Goal: Task Accomplishment & Management: Manage account settings

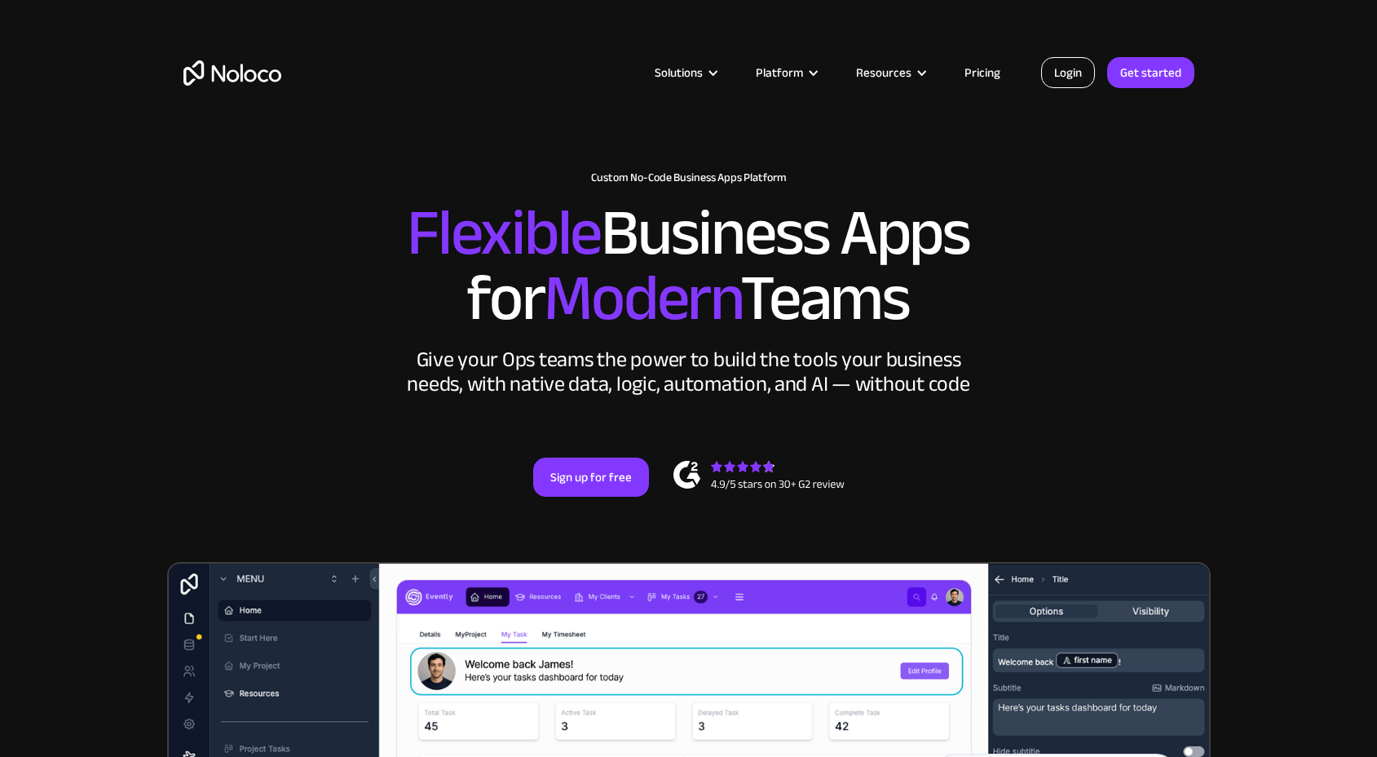
click at [1053, 79] on link "Login" at bounding box center [1068, 72] width 54 height 31
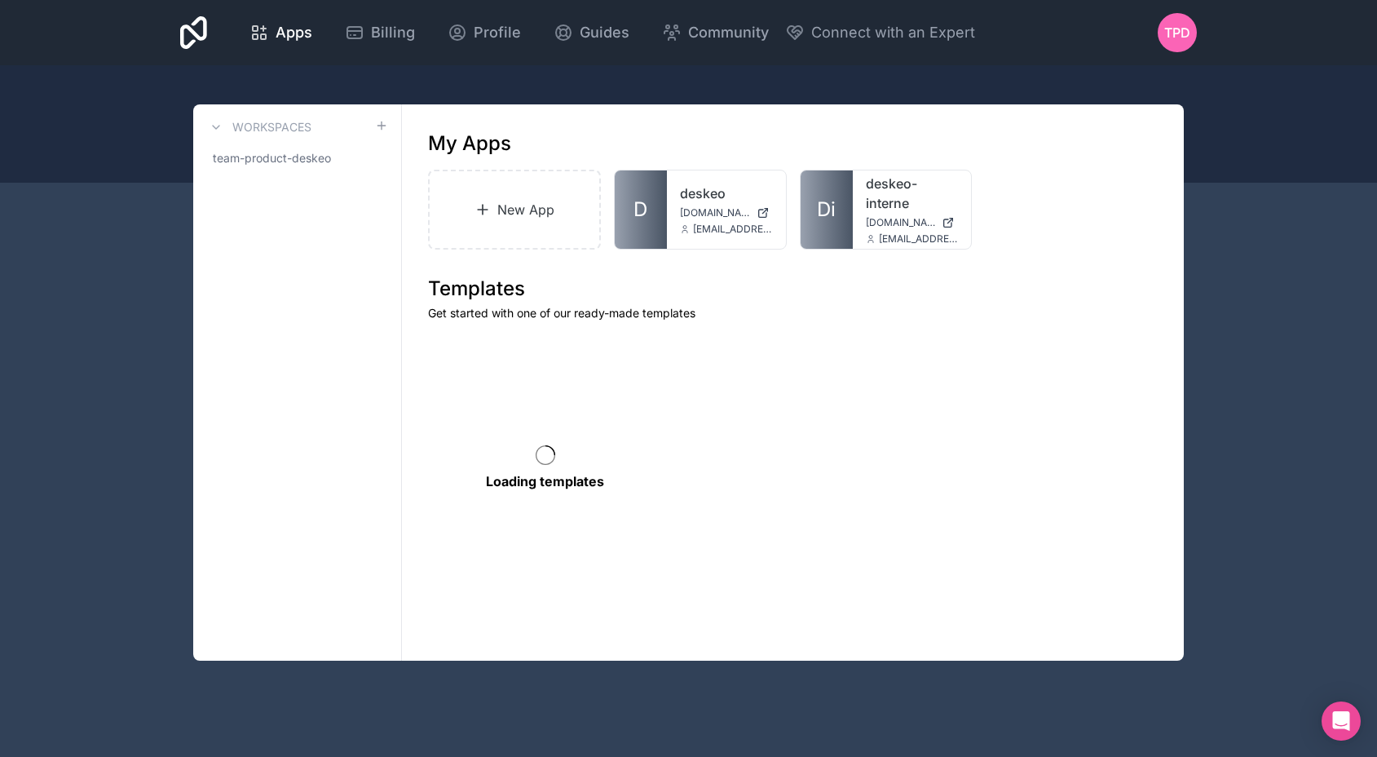
click at [1175, 37] on span "TPD" at bounding box center [1177, 33] width 26 height 20
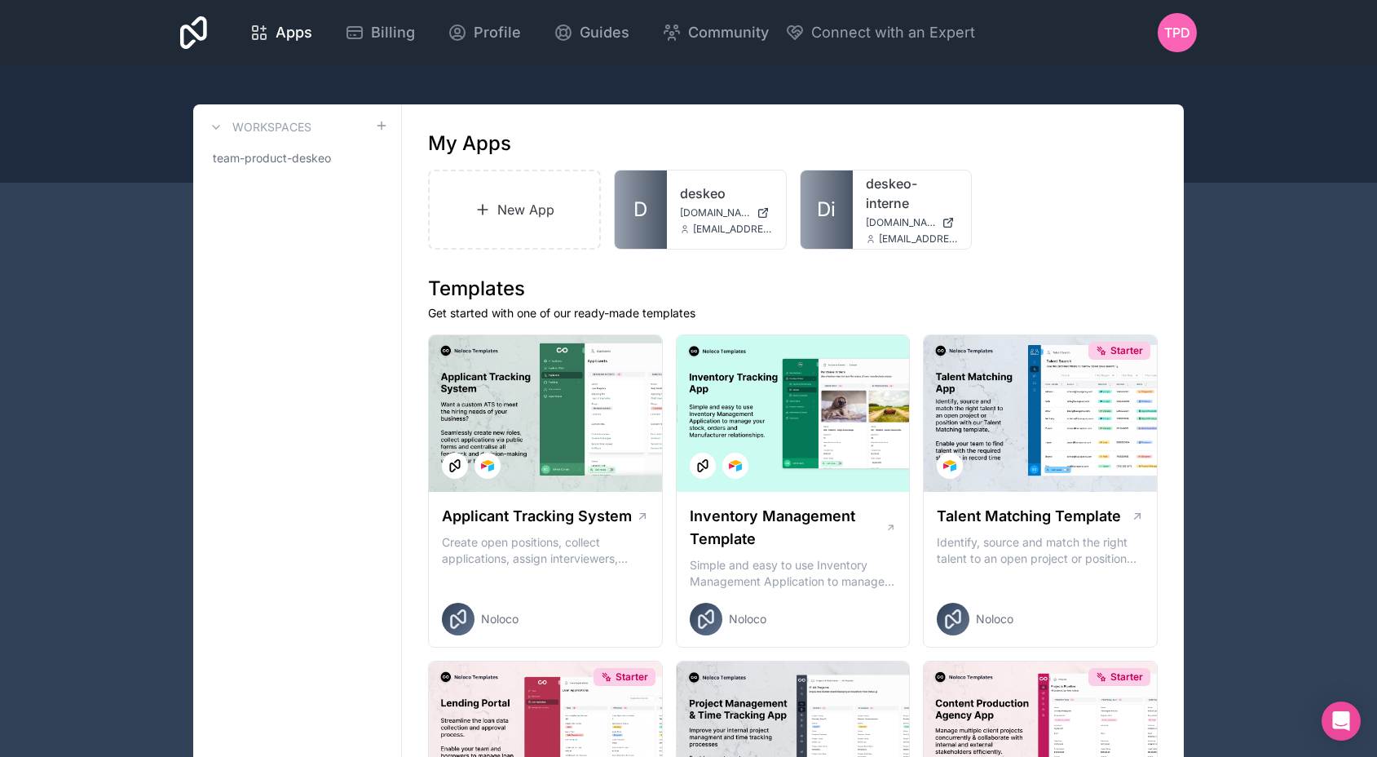
click at [503, 33] on span "Profile" at bounding box center [497, 32] width 47 height 23
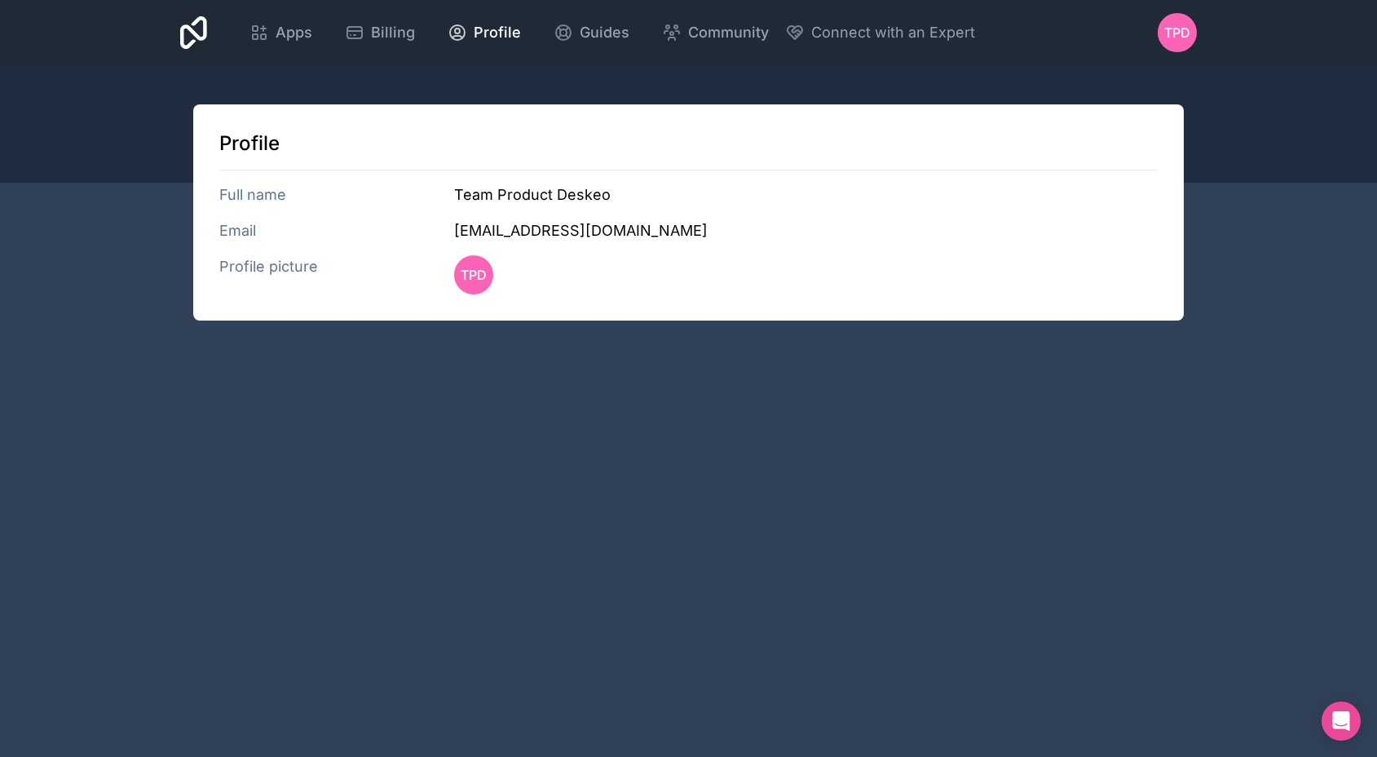
click at [227, 232] on h3 "Email" at bounding box center [336, 230] width 235 height 23
click at [292, 266] on h3 "Profile picture" at bounding box center [336, 274] width 235 height 39
click at [1180, 38] on span "TPD" at bounding box center [1177, 33] width 26 height 20
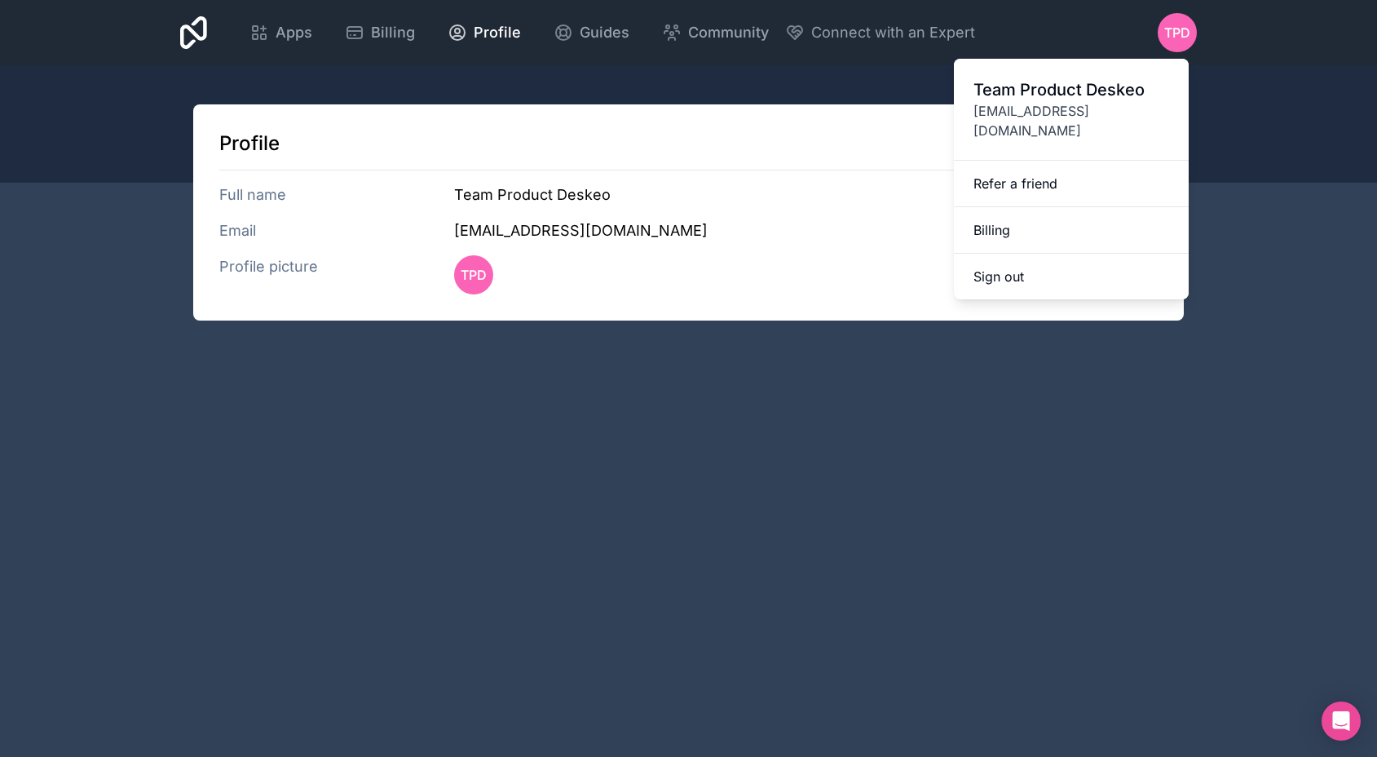
click at [1048, 102] on span "tech@deskeo.fr" at bounding box center [1071, 120] width 196 height 39
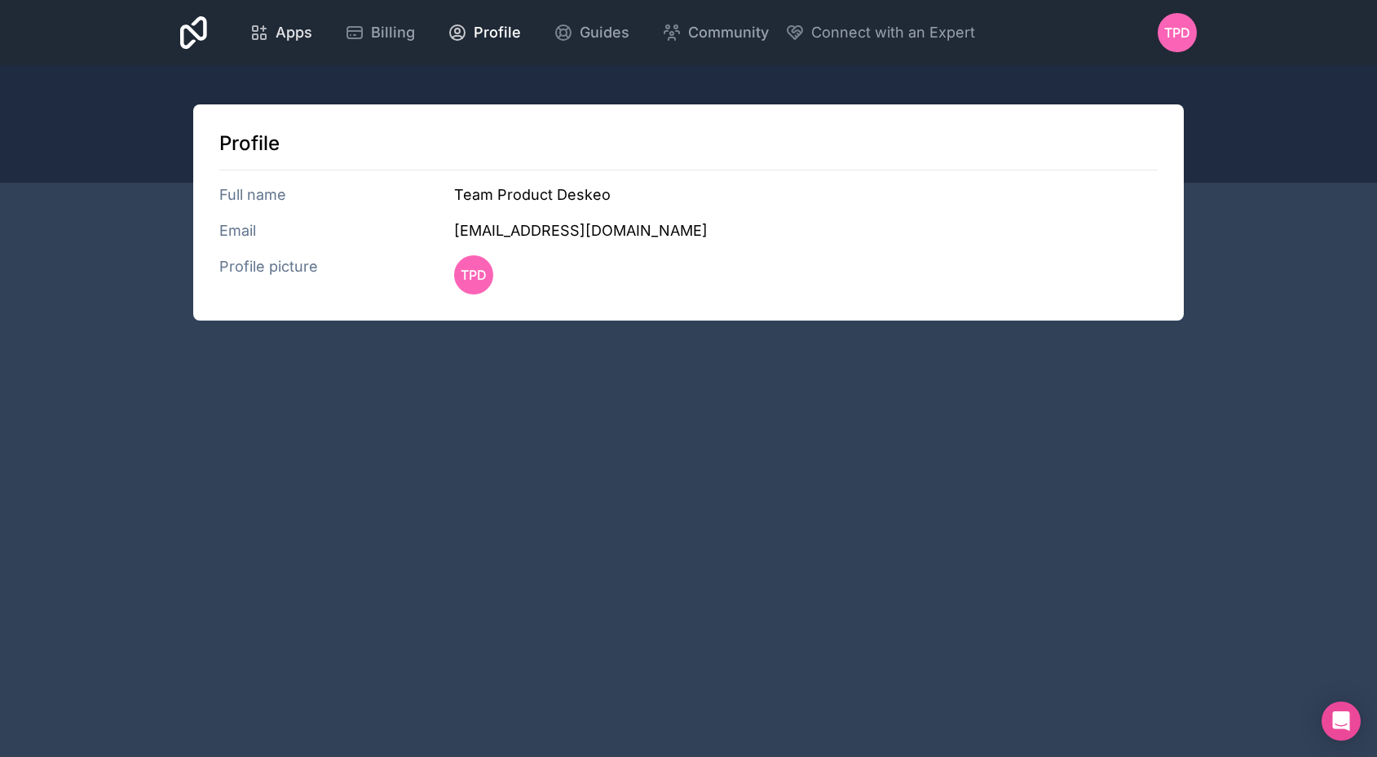
click at [285, 24] on span "Apps" at bounding box center [294, 32] width 37 height 23
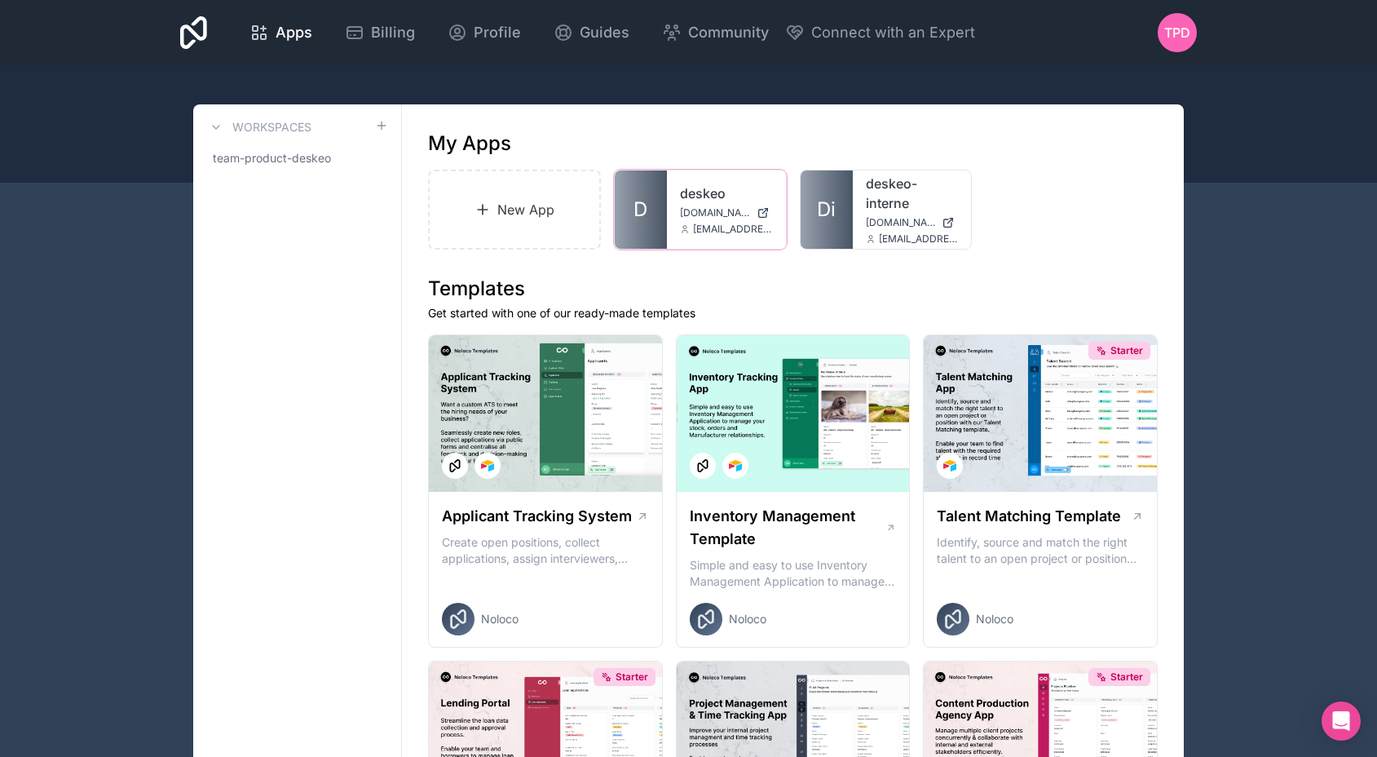
click at [0, 0] on icon at bounding box center [0, 0] width 0 height 0
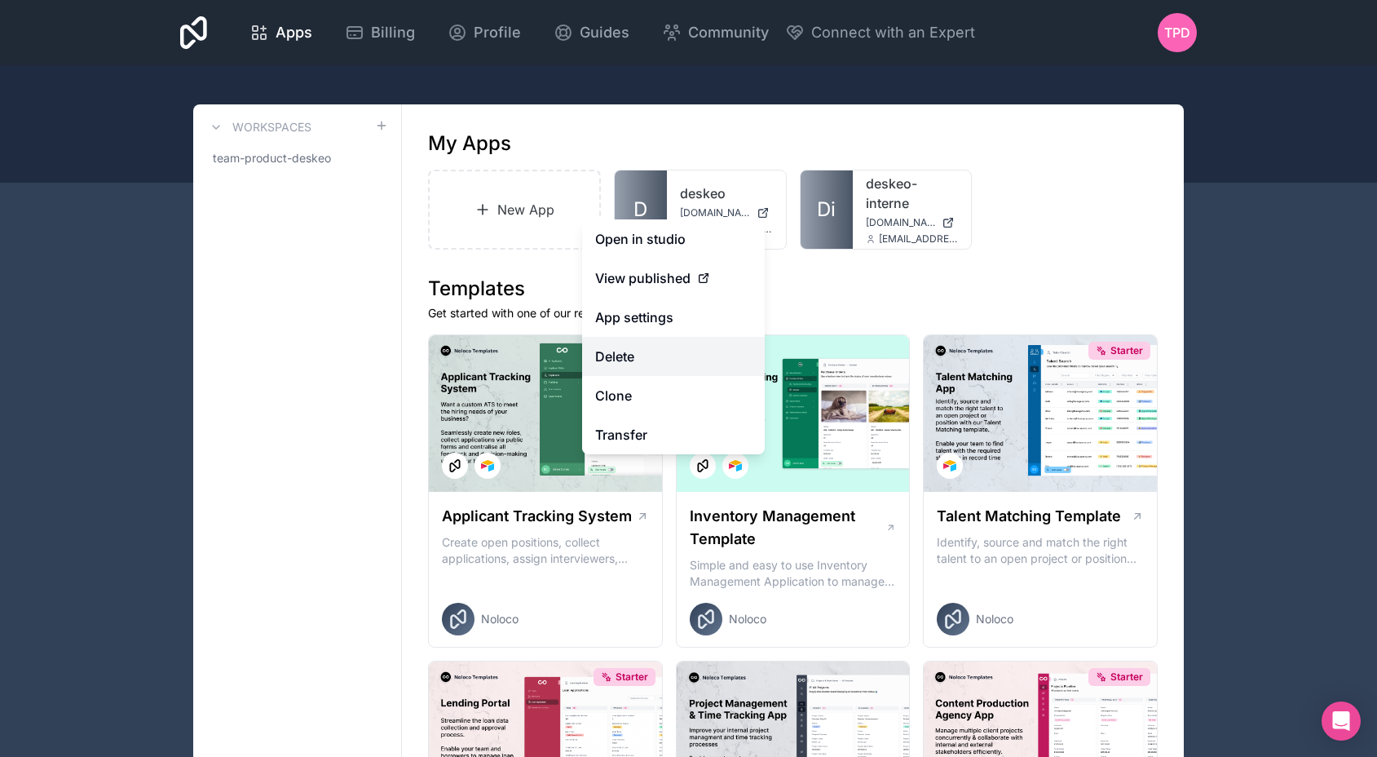
click at [673, 351] on button "Delete" at bounding box center [673, 356] width 183 height 39
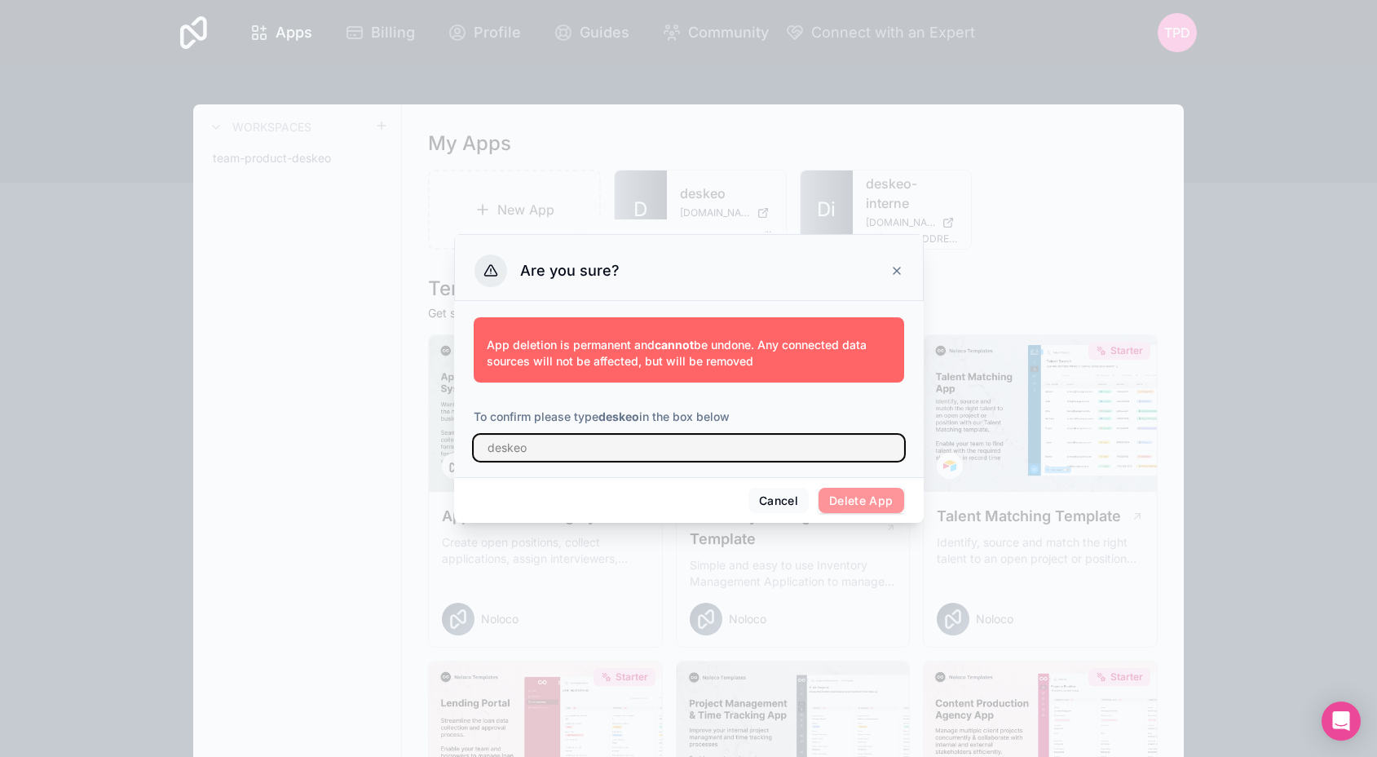
click at [689, 444] on input "text" at bounding box center [689, 448] width 430 height 26
type input "deskeo"
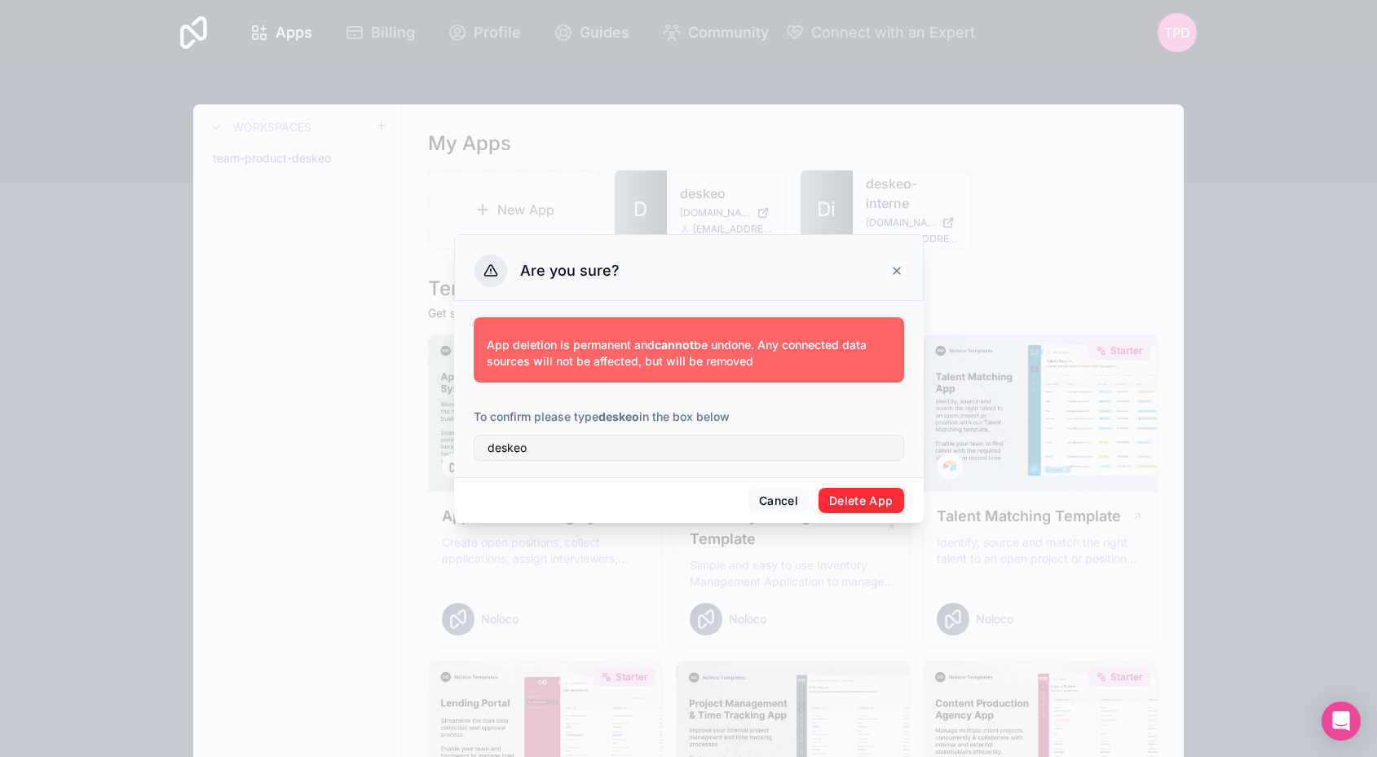
click at [856, 494] on button "Delete App" at bounding box center [862, 501] width 86 height 26
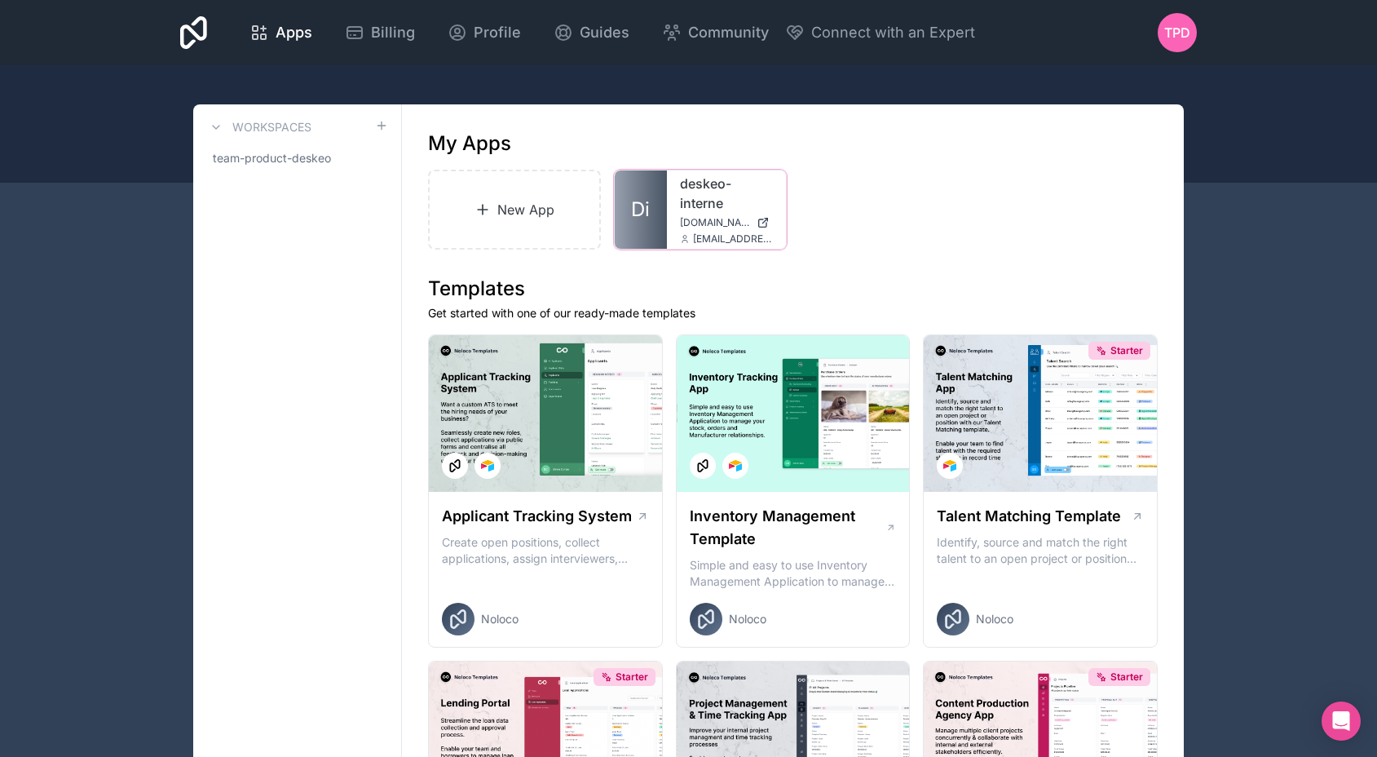
click at [0, 0] on div at bounding box center [0, 0] width 0 height 0
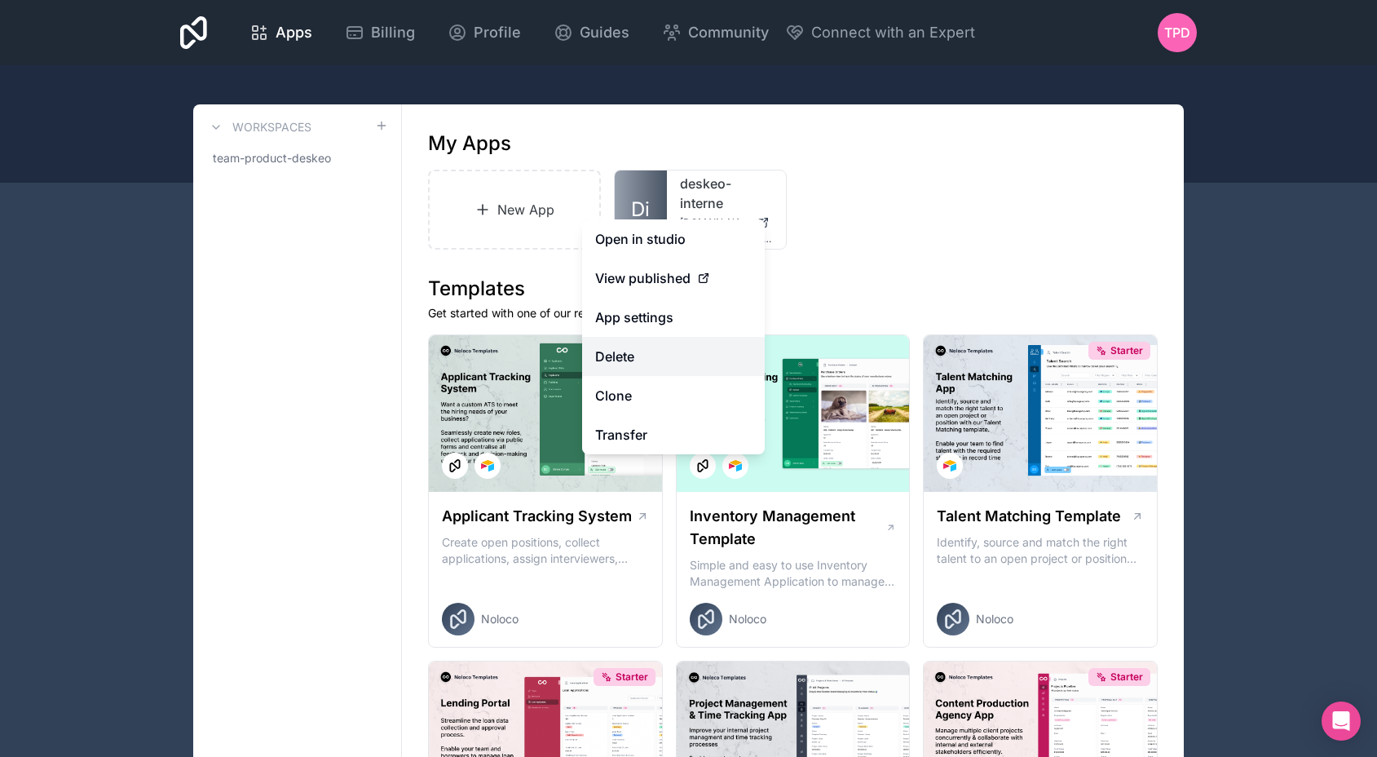
click at [644, 350] on button "Delete" at bounding box center [673, 356] width 183 height 39
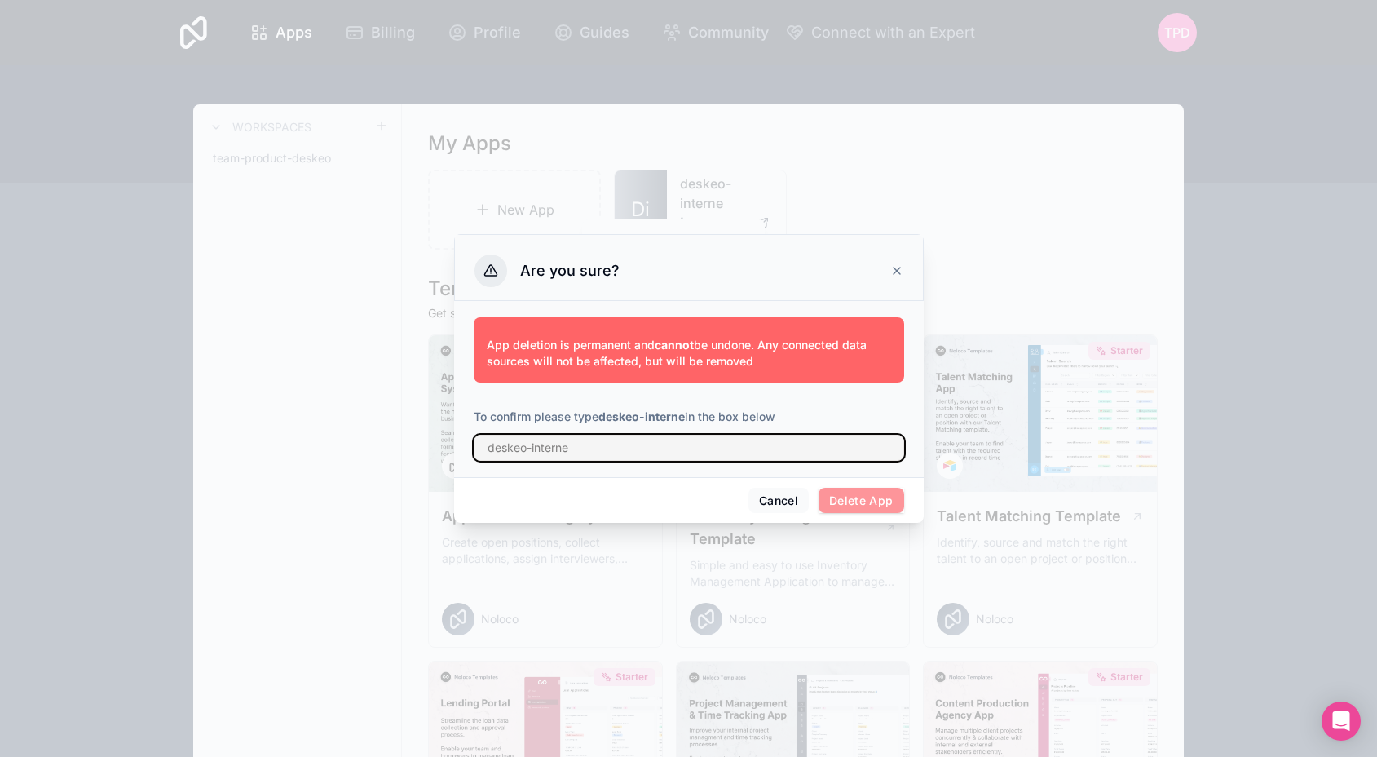
click at [576, 448] on input "text" at bounding box center [689, 448] width 430 height 26
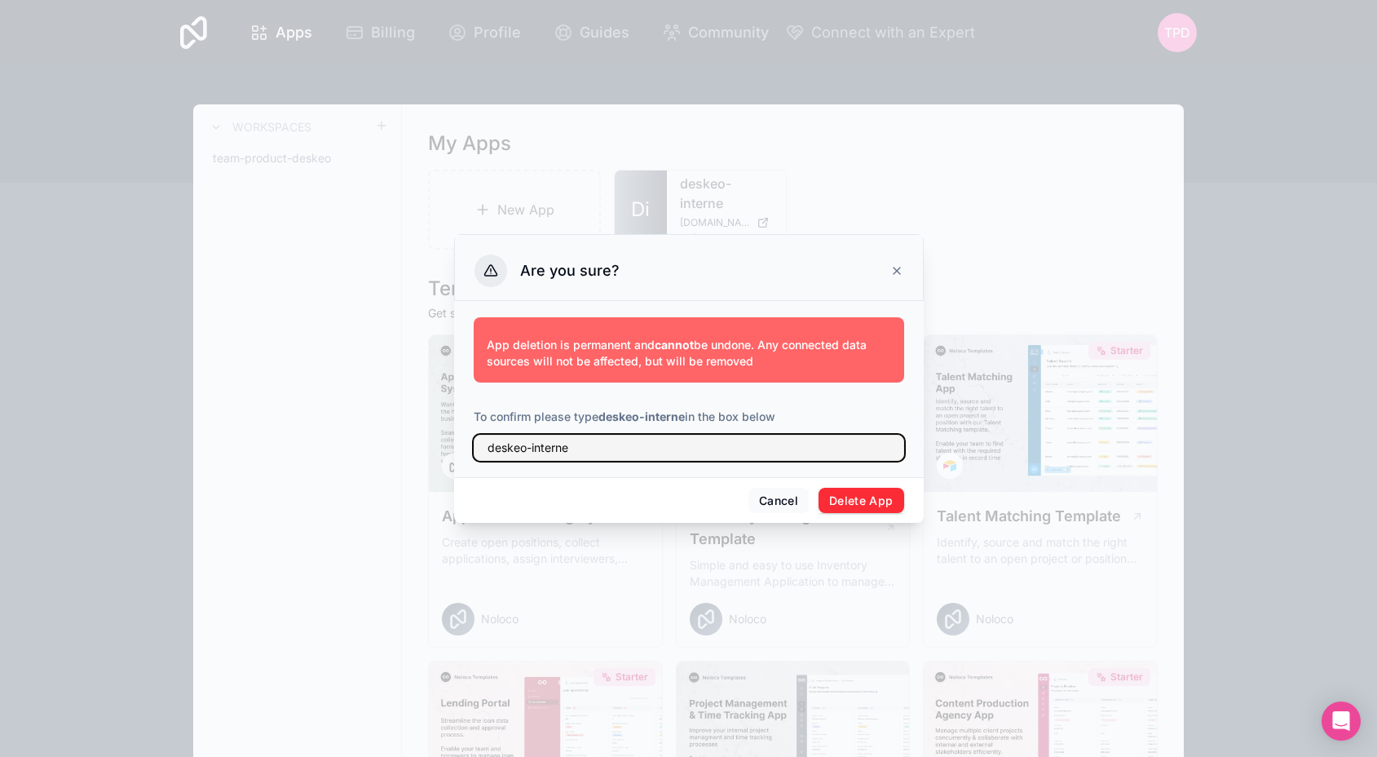
type input "deskeo-interne"
click at [855, 504] on button "Delete App" at bounding box center [862, 501] width 86 height 26
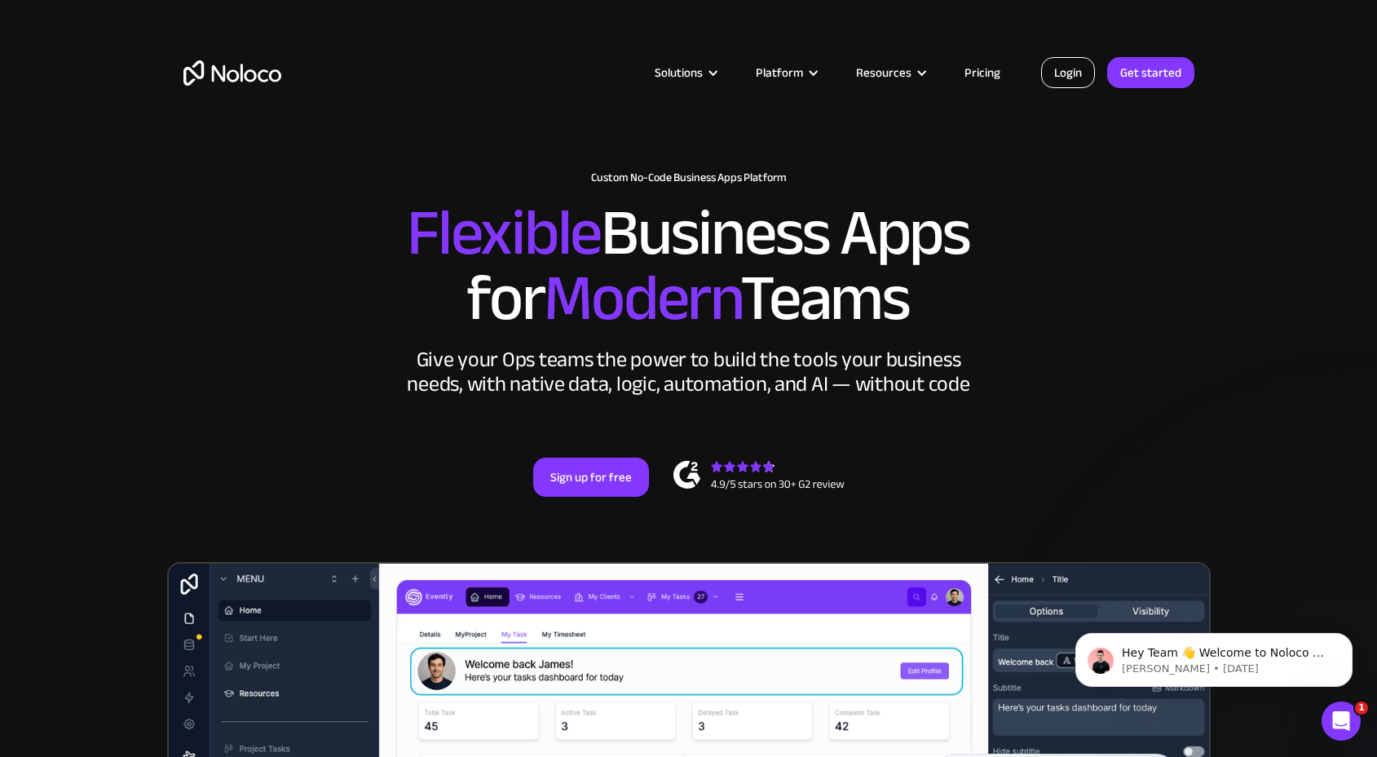
click at [1060, 66] on link "Login" at bounding box center [1068, 72] width 54 height 31
